Goal: Information Seeking & Learning: Learn about a topic

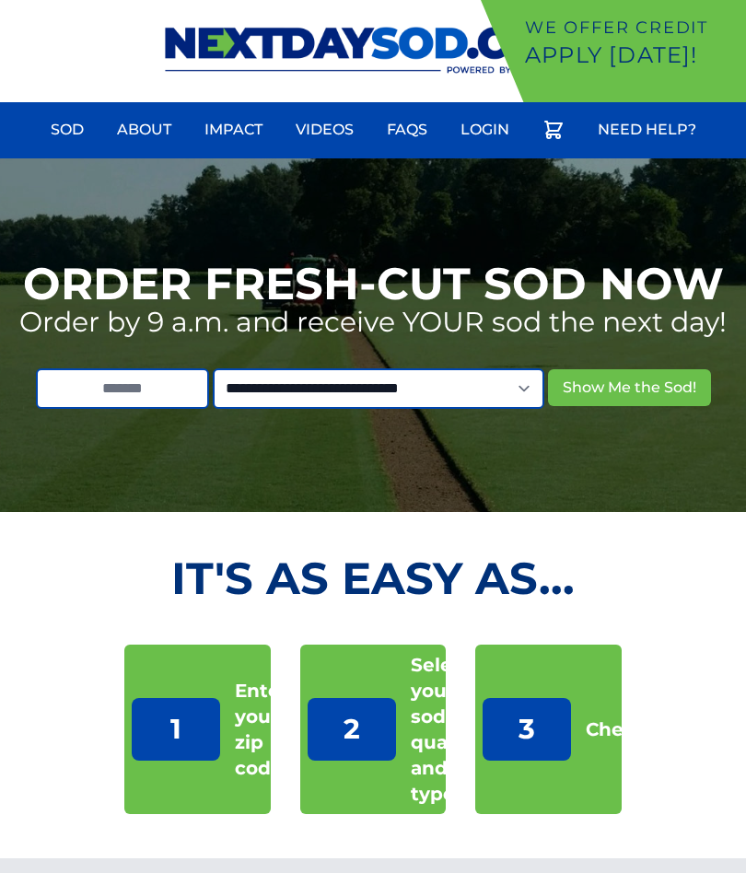
click at [74, 121] on link "Sod" at bounding box center [67, 130] width 55 height 44
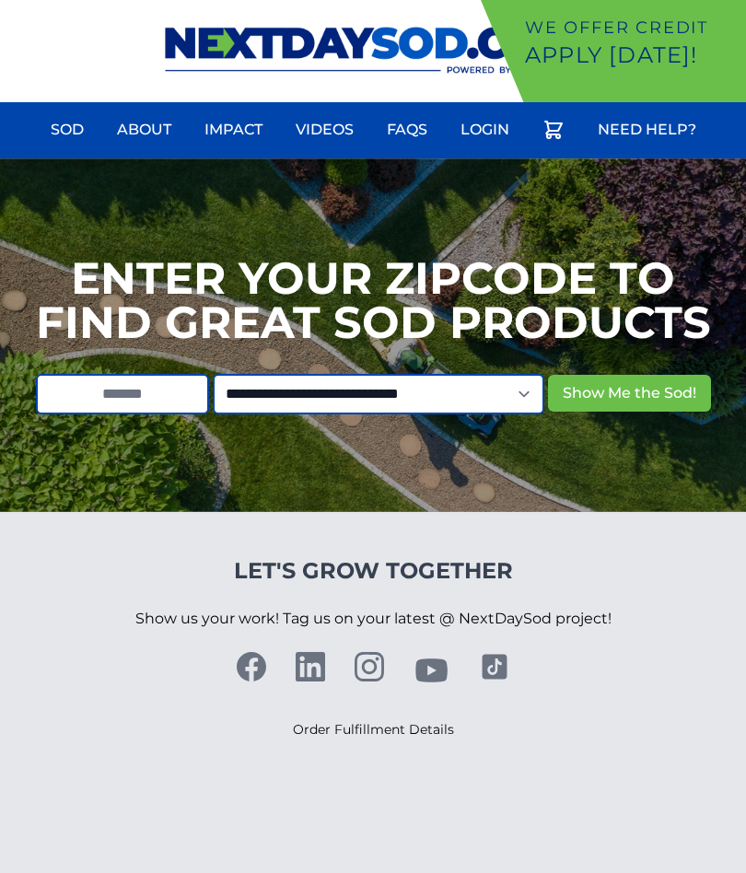
click at [143, 127] on link "About" at bounding box center [144, 130] width 76 height 44
click at [229, 131] on link "Impact" at bounding box center [233, 130] width 80 height 44
click at [415, 122] on link "FAQs" at bounding box center [407, 130] width 63 height 44
